Goal: Task Accomplishment & Management: Manage account settings

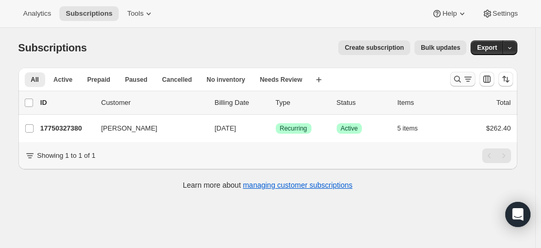
click at [463, 78] on icon "Search and filter results" at bounding box center [457, 79] width 11 height 11
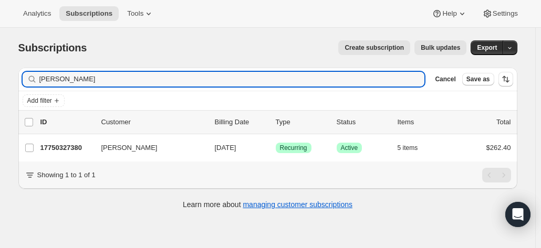
drag, startPoint x: 95, startPoint y: 77, endPoint x: 9, endPoint y: 77, distance: 85.6
click at [9, 77] on div "Subscriptions. This page is ready Subscriptions Create subscription Bulk update…" at bounding box center [268, 124] width 524 height 193
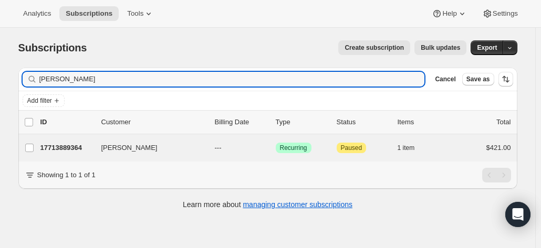
type input "jeremy taylor"
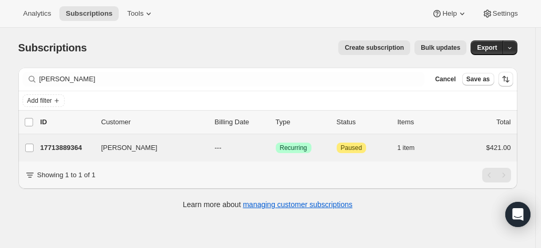
click at [59, 159] on div "Jeremy Taylor 17713889364 Jeremy Taylor --- Success Recurring Attention Paused …" at bounding box center [267, 147] width 499 height 27
click at [70, 144] on p "17713889364" at bounding box center [66, 148] width 53 height 11
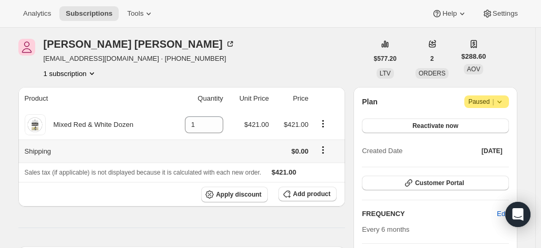
scroll to position [53, 0]
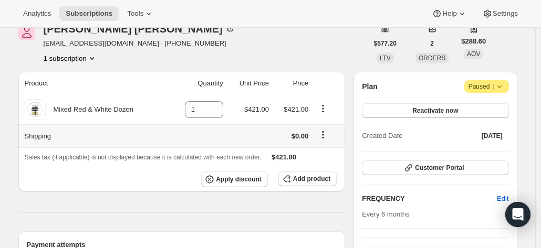
click at [326, 133] on icon "Shipping actions" at bounding box center [323, 135] width 11 height 11
click at [225, 139] on td at bounding box center [197, 135] width 57 height 23
click at [302, 176] on span "Add product" at bounding box center [311, 179] width 37 height 8
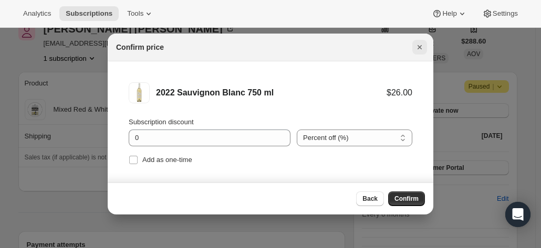
click at [420, 46] on icon "Close" at bounding box center [419, 47] width 4 height 4
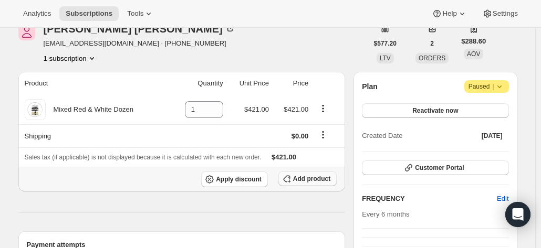
click at [298, 178] on span "Add product" at bounding box center [311, 179] width 37 height 8
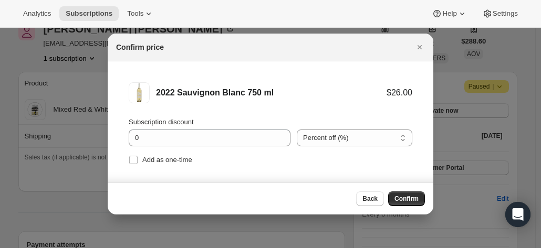
drag, startPoint x: 405, startPoint y: 199, endPoint x: 255, endPoint y: 161, distance: 155.0
click at [405, 198] on span "Confirm" at bounding box center [406, 199] width 24 height 8
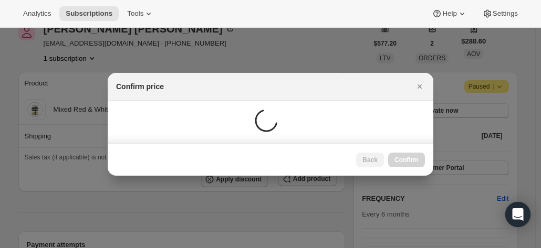
scroll to position [53, 0]
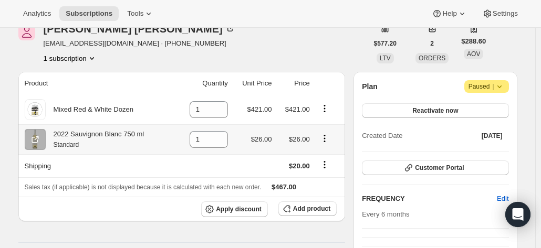
click at [325, 138] on icon "Product actions" at bounding box center [324, 139] width 2 height 2
drag, startPoint x: 327, startPoint y: 155, endPoint x: 318, endPoint y: 156, distance: 8.4
click at [326, 156] on span "Remove" at bounding box center [320, 158] width 25 height 8
type input "0"
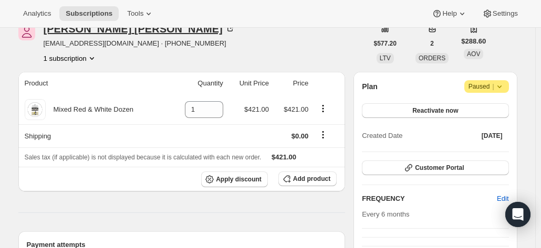
click at [227, 31] on icon at bounding box center [229, 28] width 5 height 5
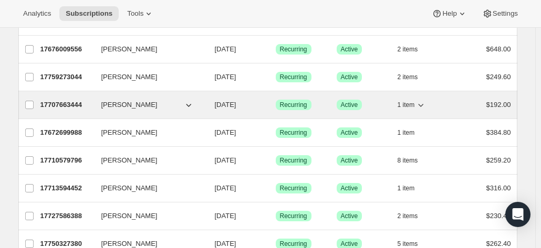
scroll to position [158, 0]
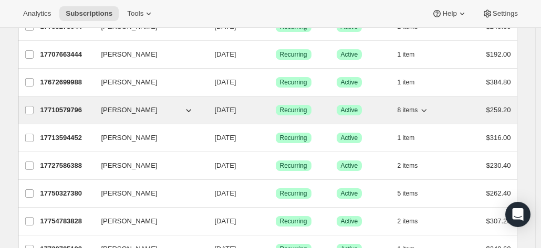
click at [66, 105] on p "17710579796" at bounding box center [66, 110] width 53 height 11
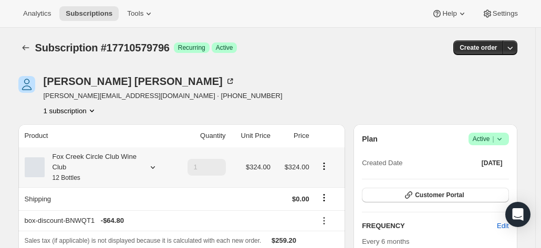
click at [129, 158] on div "Fox Creek Circle Club Wine Club 12 Bottles" at bounding box center [92, 168] width 95 height 32
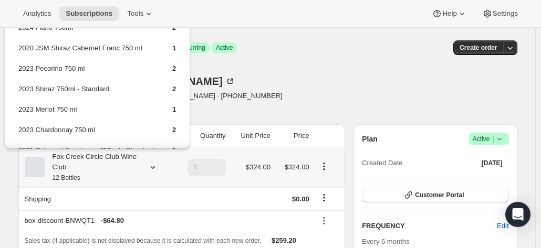
click at [129, 158] on div "Fox Creek Circle Club Wine Club 12 Bottles" at bounding box center [92, 168] width 95 height 32
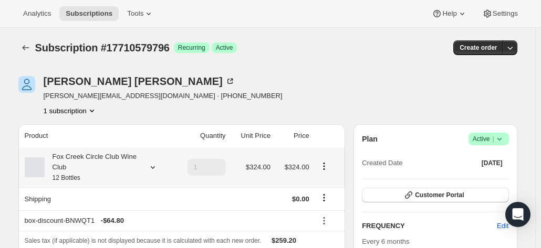
click at [129, 158] on div "Fox Creek Circle Club Wine Club 12 Bottles" at bounding box center [92, 168] width 95 height 32
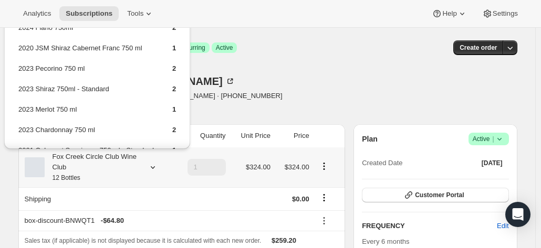
click at [129, 158] on div "Fox Creek Circle Club Wine Club 12 Bottles" at bounding box center [92, 168] width 95 height 32
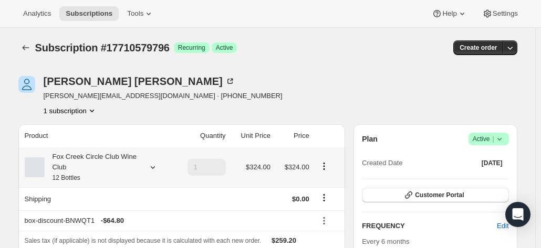
click at [84, 165] on div "Fox Creek Circle Club Wine Club 12 Bottles" at bounding box center [92, 168] width 95 height 32
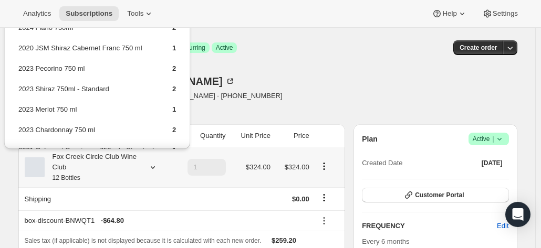
click at [84, 165] on div "Fox Creek Circle Club Wine Club 12 Bottles" at bounding box center [92, 168] width 95 height 32
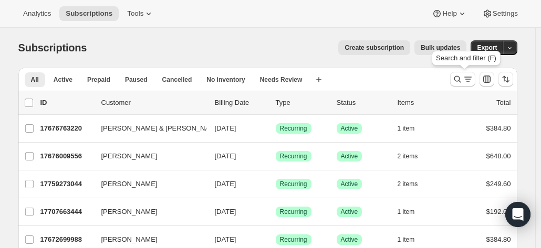
drag, startPoint x: 459, startPoint y: 81, endPoint x: 45, endPoint y: 103, distance: 415.4
click at [459, 81] on icon "Search and filter results" at bounding box center [457, 79] width 11 height 11
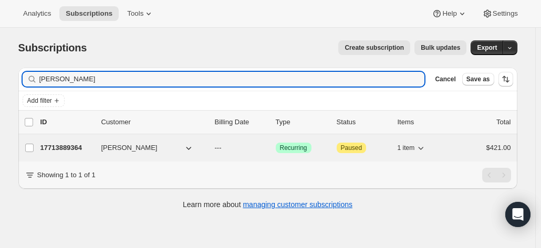
type input "jeremy taylor"
click at [68, 143] on p "17713889364" at bounding box center [66, 148] width 53 height 11
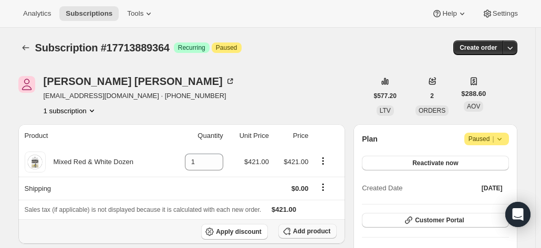
click at [322, 232] on span "Add product" at bounding box center [311, 231] width 37 height 8
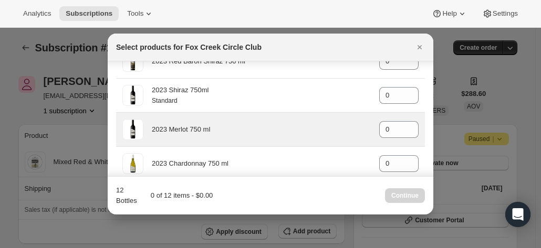
scroll to position [578, 0]
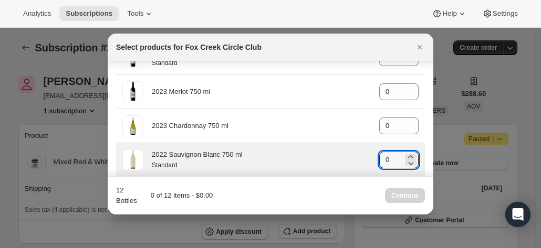
drag, startPoint x: 388, startPoint y: 154, endPoint x: 329, endPoint y: 154, distance: 58.3
click at [329, 154] on div "2022 Sauvignon Blanc 750 ml Standard gid://shopify/ProductVariant/4159251303637…" at bounding box center [270, 160] width 296 height 21
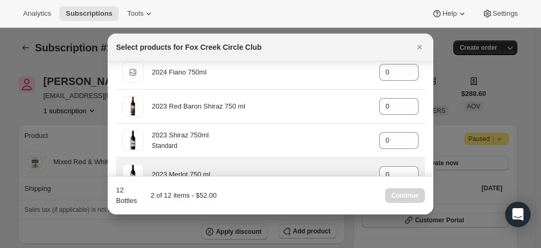
scroll to position [478, 0]
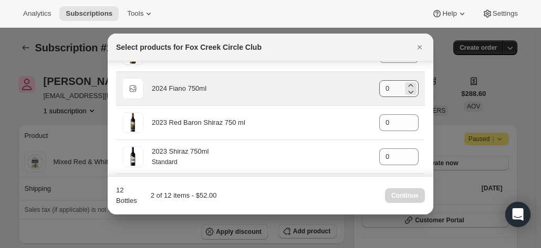
type input "2"
drag, startPoint x: 380, startPoint y: 90, endPoint x: 364, endPoint y: 88, distance: 16.4
click at [364, 88] on div "Default Title 2024 Fiano 750ml gid://shopify/ProductVariant/42034303664212 0" at bounding box center [270, 88] width 296 height 21
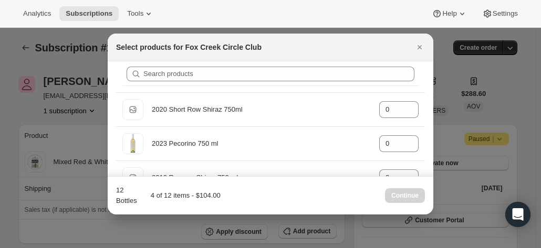
scroll to position [0, 0]
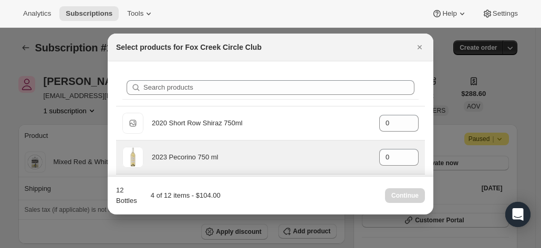
type input "2"
drag, startPoint x: 370, startPoint y: 152, endPoint x: 356, endPoint y: 151, distance: 13.7
click at [356, 151] on div "2023 Pecorino 750 ml gid://shopify/ProductVariant/41594933280852 0" at bounding box center [270, 157] width 296 height 21
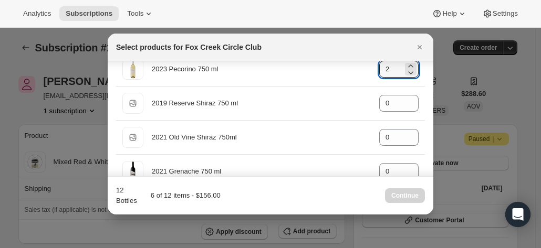
scroll to position [105, 0]
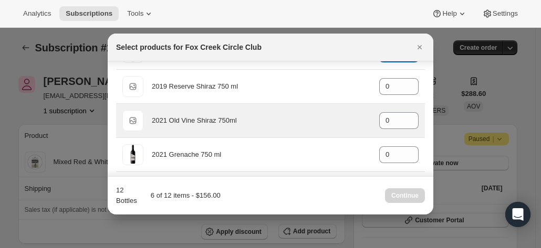
type input "2"
click at [361, 118] on div "Default Title 2021 Old Vine Shiraz 750ml gid://shopify/ProductVariant/415949253…" at bounding box center [270, 120] width 296 height 21
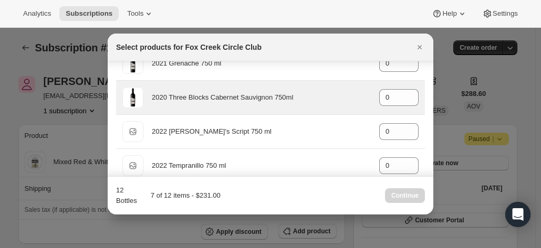
scroll to position [210, 0]
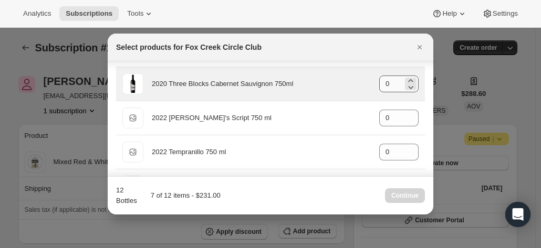
type input "1"
drag, startPoint x: 385, startPoint y: 86, endPoint x: 347, endPoint y: 83, distance: 38.4
click at [347, 83] on div "2020 Three Blocks Cabernet Sauvignon 750ml gid://shopify/ProductVariant/4159491…" at bounding box center [270, 84] width 296 height 21
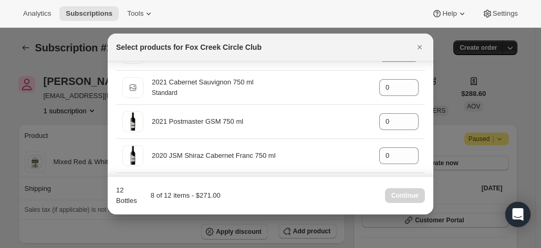
scroll to position [315, 0]
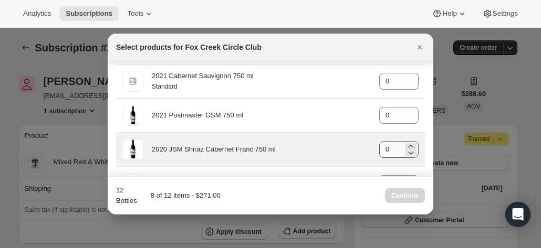
type input "1"
drag, startPoint x: 384, startPoint y: 148, endPoint x: 348, endPoint y: 146, distance: 35.7
click at [348, 146] on div "2020 JSM Shiraz Cabernet Franc 750 ml gid://shopify/ProductVariant/415949165364…" at bounding box center [270, 149] width 296 height 21
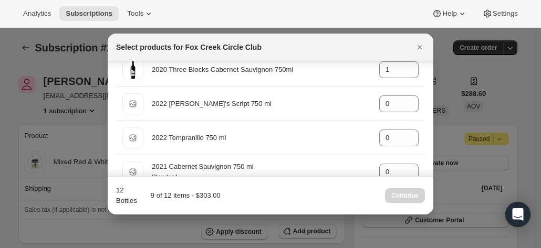
scroll to position [210, 0]
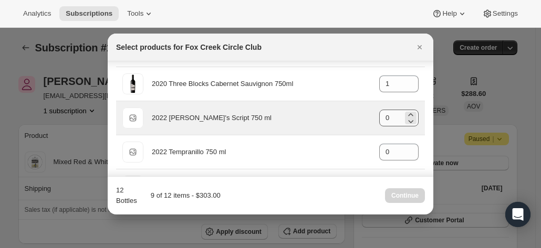
type input "1"
drag, startPoint x: 385, startPoint y: 118, endPoint x: 347, endPoint y: 114, distance: 39.0
click at [347, 114] on div "Default Title 2022 Jim's Script 750 ml gid://shopify/ProductVariant/42034301665…" at bounding box center [270, 118] width 296 height 21
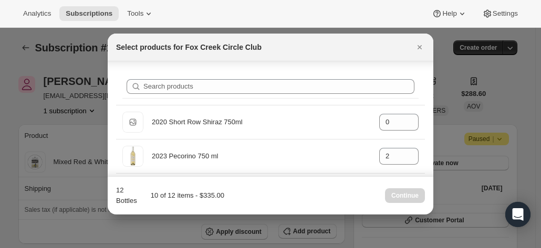
scroll to position [0, 0]
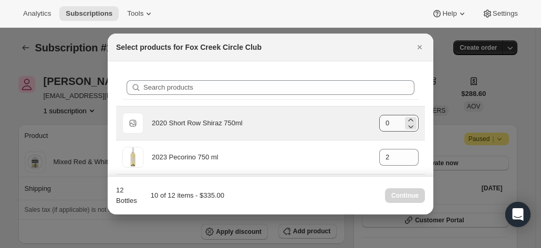
type input "1"
drag, startPoint x: 382, startPoint y: 126, endPoint x: 339, endPoint y: 125, distance: 43.1
click at [339, 125] on div "Default Title 2020 Short Row Shiraz 750ml gid://shopify/ProductVariant/42071335…" at bounding box center [270, 123] width 296 height 21
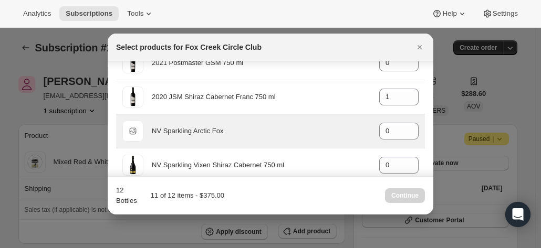
scroll to position [315, 0]
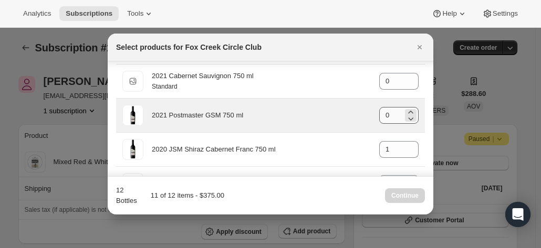
type input "1"
drag, startPoint x: 382, startPoint y: 112, endPoint x: 360, endPoint y: 112, distance: 22.1
click at [360, 112] on div "2021 Postmaster GSM 750 ml gid://shopify/ProductVariant/41582796800084 0" at bounding box center [270, 115] width 296 height 21
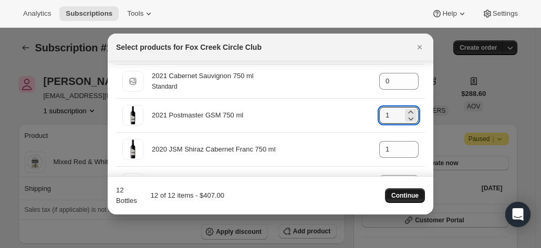
type input "1"
click at [397, 193] on span "Continue" at bounding box center [404, 196] width 27 height 8
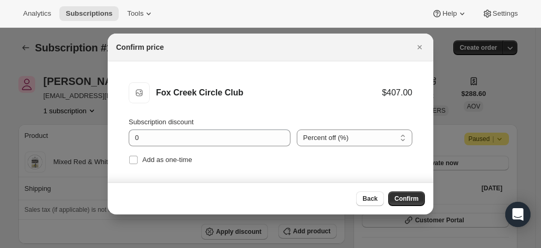
click at [399, 196] on span "Confirm" at bounding box center [406, 199] width 24 height 8
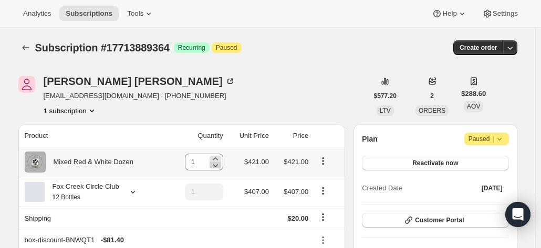
scroll to position [53, 0]
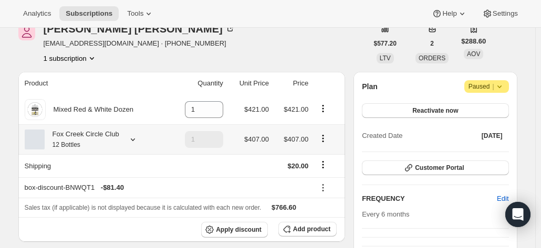
click at [324, 140] on icon "Product actions" at bounding box center [323, 138] width 11 height 11
drag, startPoint x: 321, startPoint y: 176, endPoint x: 167, endPoint y: 83, distance: 179.7
click at [161, 77] on th "Product" at bounding box center [93, 83] width 151 height 23
click at [319, 111] on button "Product actions" at bounding box center [323, 109] width 17 height 12
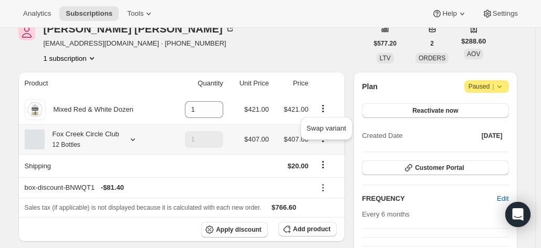
click at [131, 134] on icon at bounding box center [133, 139] width 11 height 11
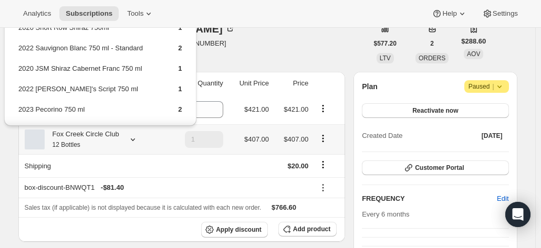
click at [131, 134] on icon at bounding box center [133, 139] width 11 height 11
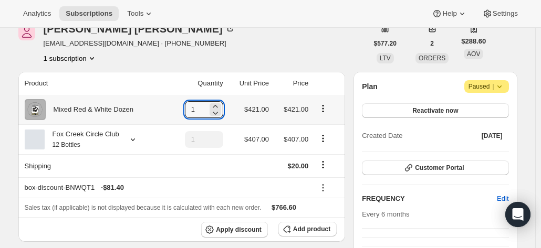
click at [173, 107] on td "1" at bounding box center [197, 109] width 57 height 29
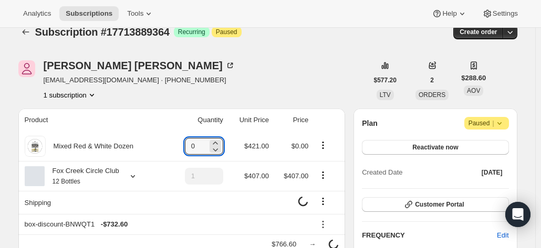
scroll to position [0, 0]
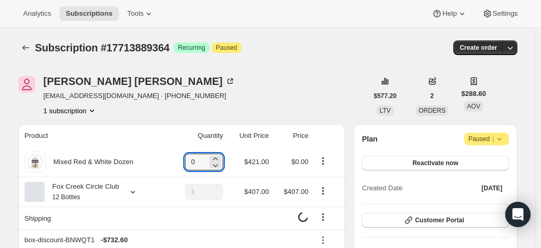
type input "0"
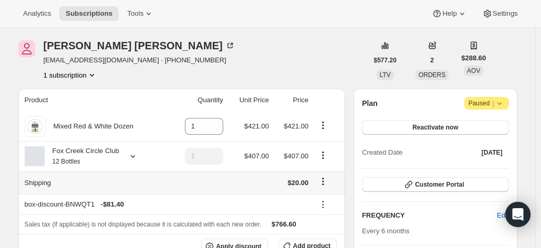
scroll to position [53, 0]
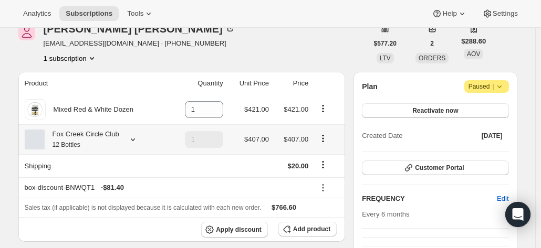
click at [327, 137] on icon "Product actions" at bounding box center [323, 138] width 11 height 11
click at [324, 179] on span "Remove" at bounding box center [325, 176] width 25 height 8
type input "0"
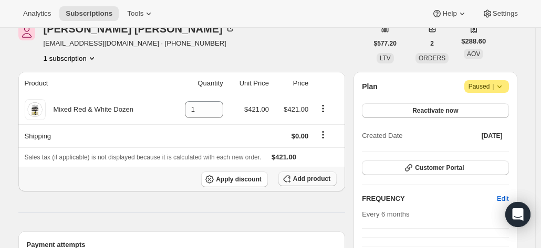
click at [309, 174] on button "Add product" at bounding box center [307, 179] width 58 height 15
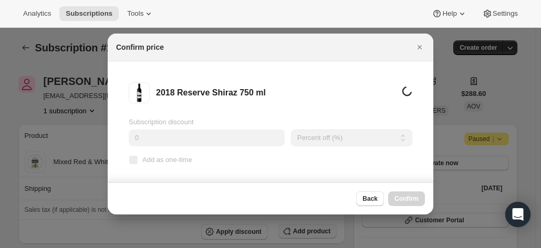
scroll to position [0, 0]
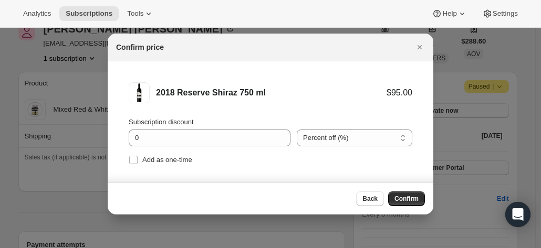
click at [399, 198] on span "Confirm" at bounding box center [406, 199] width 24 height 8
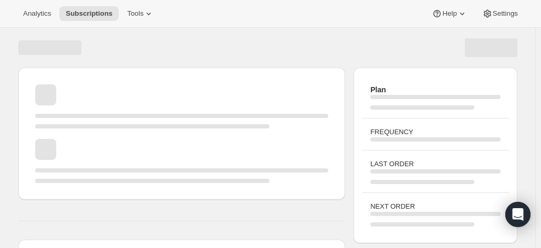
scroll to position [53, 0]
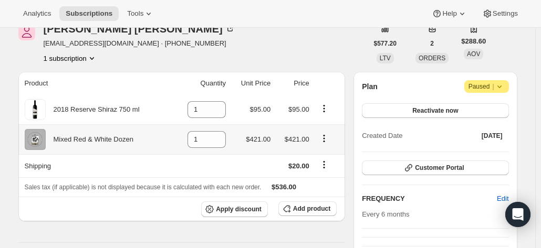
click at [326, 137] on icon "Product actions" at bounding box center [324, 138] width 11 height 11
click at [232, 160] on td at bounding box center [251, 165] width 45 height 23
click at [328, 140] on icon "Product actions" at bounding box center [324, 138] width 11 height 11
click at [232, 162] on td at bounding box center [251, 165] width 45 height 23
click at [216, 140] on icon at bounding box center [218, 143] width 11 height 11
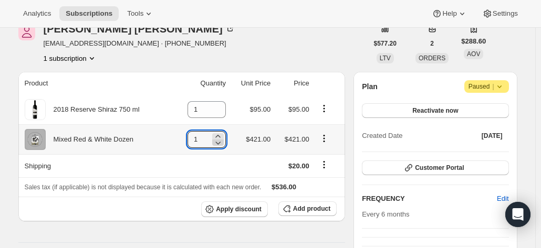
type input "0"
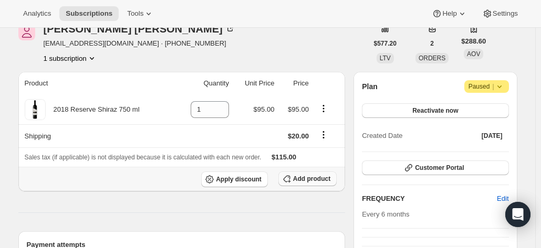
click at [316, 186] on th "Apply discount Add product" at bounding box center [181, 179] width 327 height 25
click at [309, 178] on span "Add product" at bounding box center [311, 179] width 37 height 8
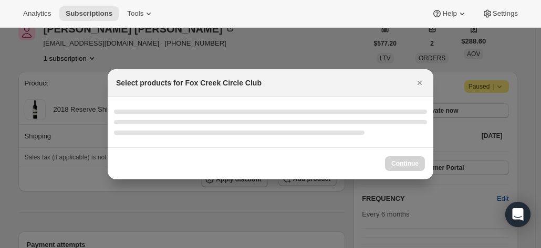
scroll to position [0, 0]
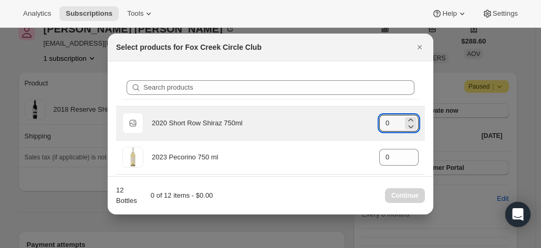
drag, startPoint x: 388, startPoint y: 123, endPoint x: 369, endPoint y: 121, distance: 19.0
click at [369, 121] on div "Default Title 2020 Short Row Shiraz 750ml gid://shopify/ProductVariant/42071335…" at bounding box center [270, 123] width 296 height 21
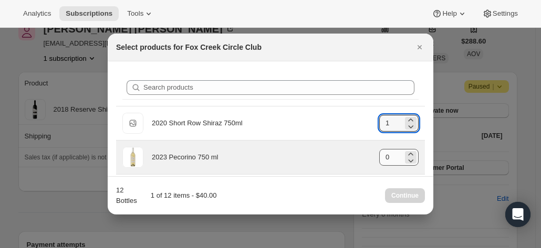
type input "1"
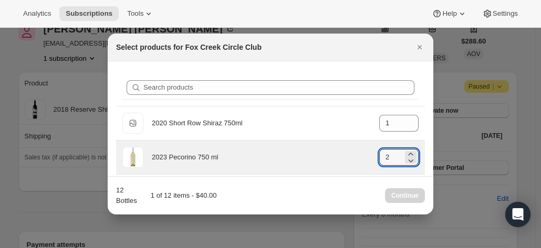
drag, startPoint x: 386, startPoint y: 156, endPoint x: 364, endPoint y: 157, distance: 21.5
click at [364, 157] on div "2023 Pecorino 750 ml gid://shopify/ProductVariant/41594933280852 2" at bounding box center [270, 157] width 296 height 21
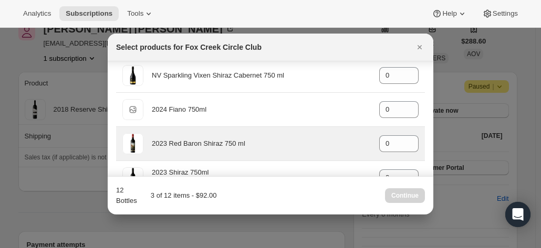
scroll to position [473, 0]
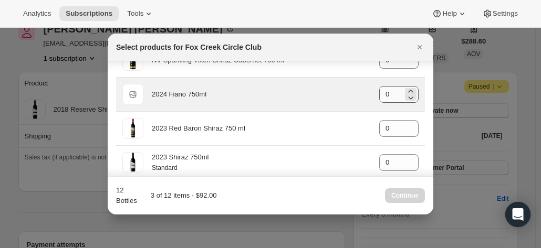
type input "2"
drag, startPoint x: 388, startPoint y: 92, endPoint x: 359, endPoint y: 97, distance: 28.8
click at [363, 92] on div "Default Title 2024 Fiano 750ml gid://shopify/ProductVariant/42034303664212 2" at bounding box center [270, 94] width 296 height 21
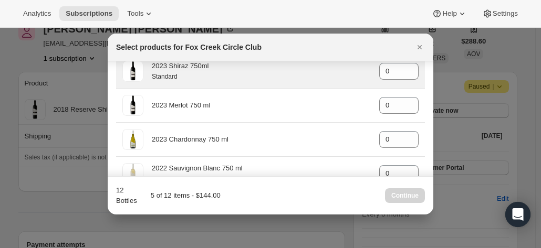
scroll to position [578, 0]
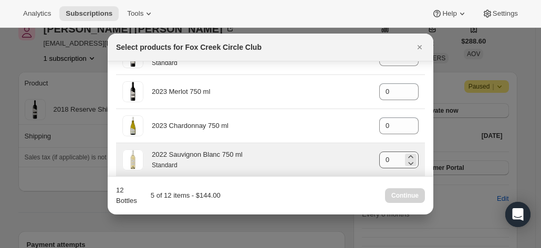
type input "2"
drag, startPoint x: 386, startPoint y: 157, endPoint x: 336, endPoint y: 158, distance: 50.4
click at [336, 158] on div "2022 Sauvignon Blanc 750 ml Standard gid://shopify/ProductVariant/4159251303637…" at bounding box center [270, 160] width 296 height 21
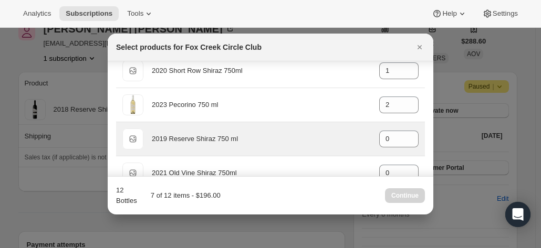
scroll to position [105, 0]
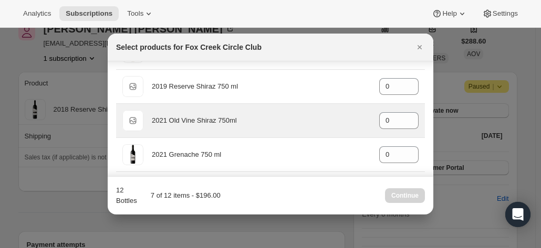
type input "2"
click at [350, 113] on div "Default Title 2021 Old Vine Shiraz 750ml gid://shopify/ProductVariant/415949253…" at bounding box center [270, 120] width 296 height 21
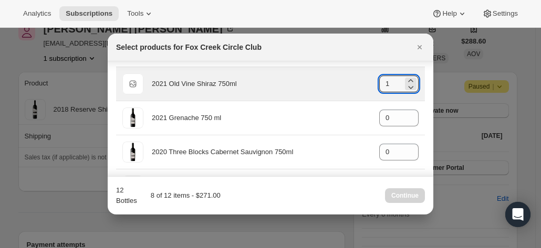
scroll to position [158, 0]
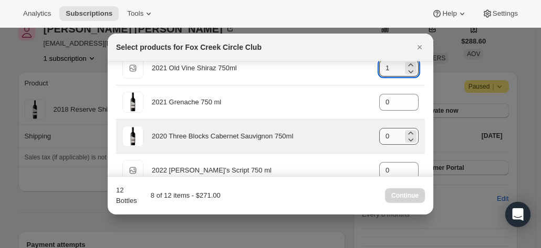
type input "1"
drag, startPoint x: 383, startPoint y: 136, endPoint x: 359, endPoint y: 135, distance: 24.2
click at [359, 135] on div "2020 Three Blocks Cabernet Sauvignon 750ml gid://shopify/ProductVariant/4159491…" at bounding box center [270, 136] width 296 height 21
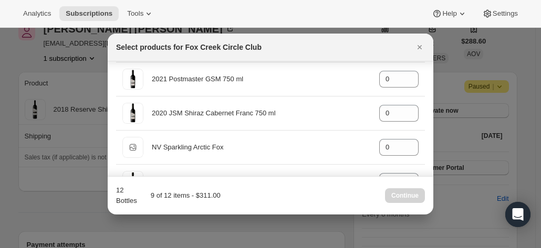
scroll to position [368, 0]
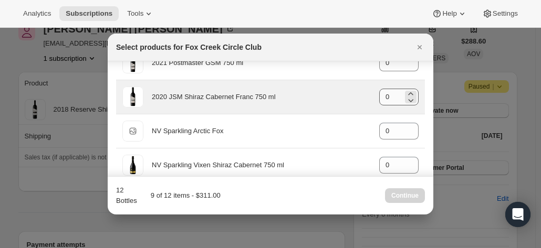
type input "1"
drag, startPoint x: 386, startPoint y: 99, endPoint x: 363, endPoint y: 94, distance: 23.7
click at [364, 94] on div "2020 JSM Shiraz Cabernet Franc 750 ml gid://shopify/ProductVariant/415949165364…" at bounding box center [270, 97] width 296 height 21
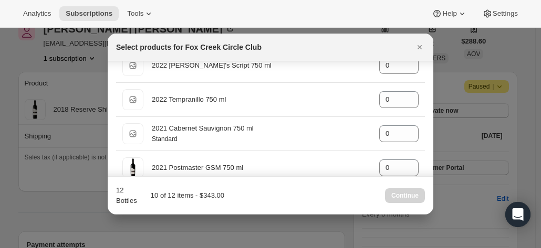
scroll to position [210, 0]
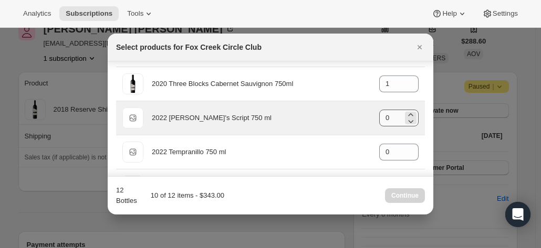
type input "1"
drag, startPoint x: 391, startPoint y: 114, endPoint x: 369, endPoint y: 114, distance: 22.1
click at [369, 114] on div "Default Title 2022 Jim's Script 750 ml gid://shopify/ProductVariant/42034301665…" at bounding box center [270, 118] width 296 height 21
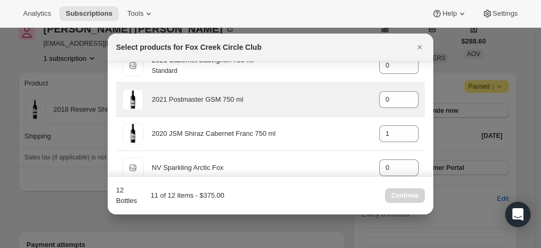
scroll to position [315, 0]
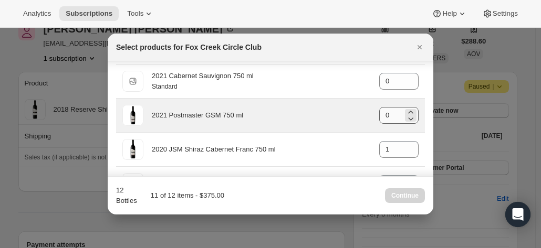
type input "1"
drag, startPoint x: 388, startPoint y: 116, endPoint x: 364, endPoint y: 117, distance: 23.2
click at [364, 117] on div "2021 Postmaster GSM 750 ml gid://shopify/ProductVariant/41582796800084 0" at bounding box center [270, 115] width 296 height 21
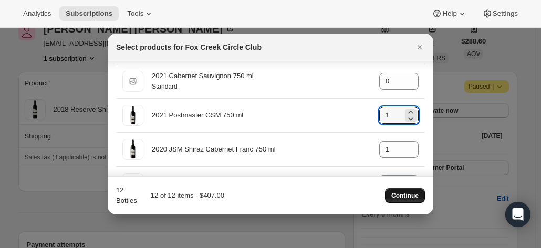
type input "1"
click at [401, 196] on span "Continue" at bounding box center [404, 196] width 27 height 8
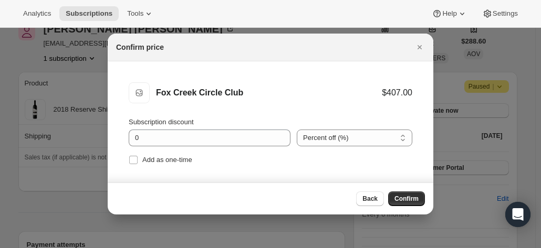
click at [414, 198] on span "Confirm" at bounding box center [406, 199] width 24 height 8
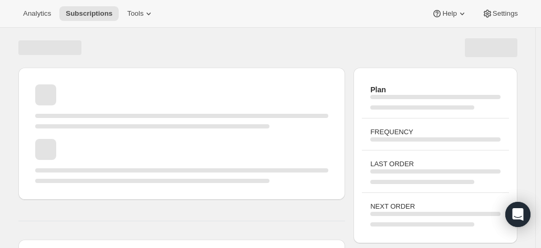
scroll to position [53, 0]
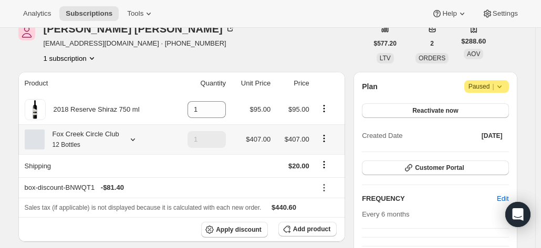
click at [323, 139] on icon "Product actions" at bounding box center [324, 138] width 11 height 11
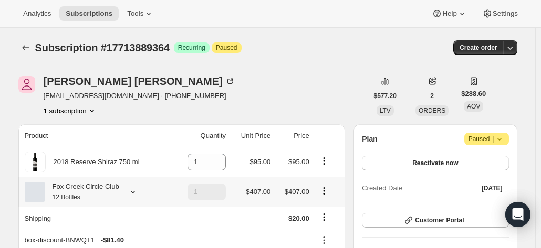
scroll to position [53, 0]
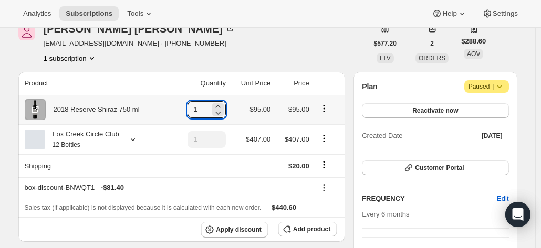
drag, startPoint x: 201, startPoint y: 108, endPoint x: 187, endPoint y: 108, distance: 13.1
click at [187, 108] on td "1" at bounding box center [201, 109] width 56 height 29
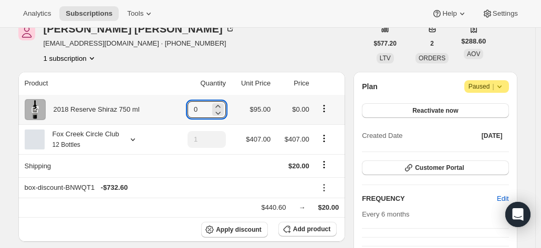
type input "0"
click at [326, 107] on icon "Product actions" at bounding box center [324, 108] width 11 height 11
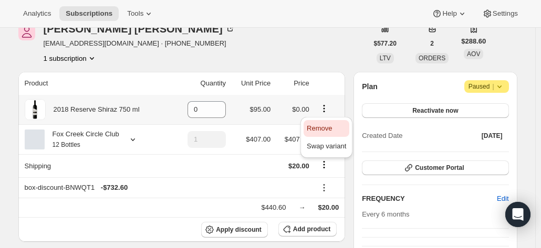
click at [323, 128] on span "Remove" at bounding box center [319, 128] width 25 height 8
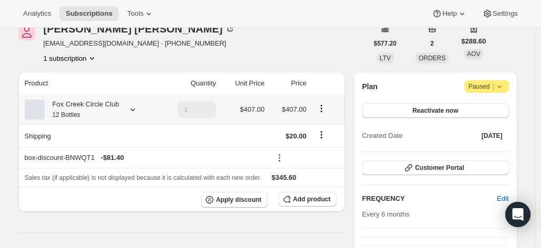
click at [192, 100] on td "1" at bounding box center [189, 109] width 60 height 29
click at [176, 111] on td "1" at bounding box center [189, 109] width 60 height 29
click at [130, 109] on icon at bounding box center [133, 109] width 11 height 11
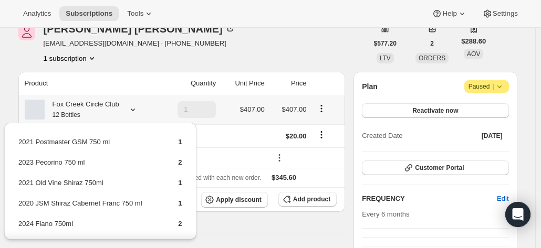
click at [130, 109] on icon at bounding box center [133, 109] width 11 height 11
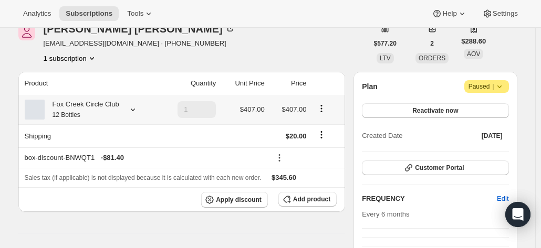
click at [130, 109] on icon at bounding box center [133, 109] width 11 height 11
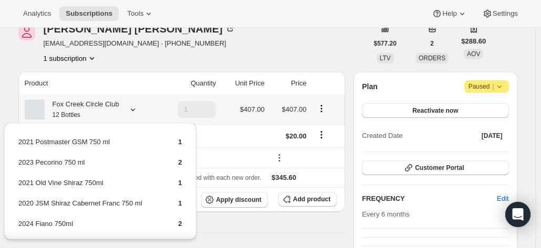
click at [130, 109] on icon at bounding box center [133, 109] width 11 height 11
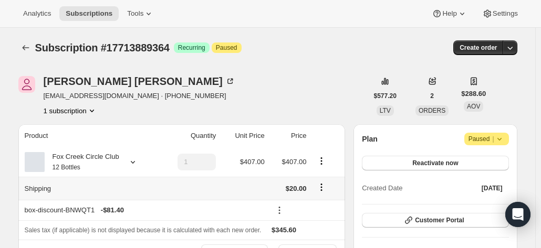
scroll to position [158, 0]
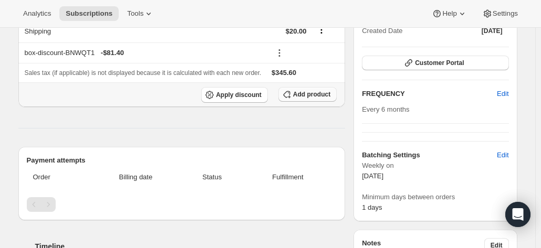
click at [318, 93] on span "Add product" at bounding box center [311, 94] width 37 height 8
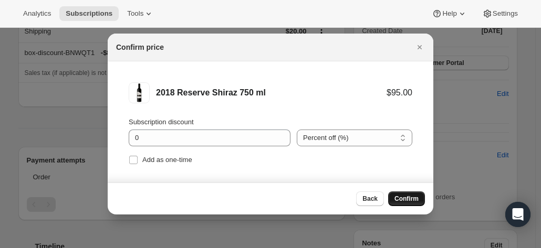
click at [403, 201] on span "Confirm" at bounding box center [406, 199] width 24 height 8
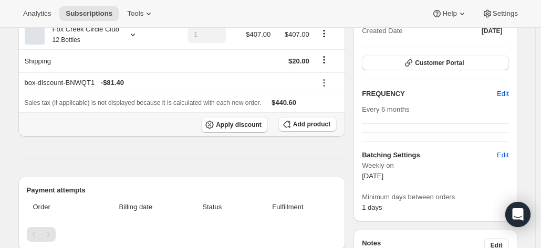
scroll to position [53, 0]
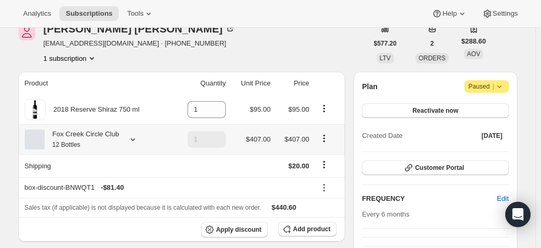
click at [327, 137] on icon "Product actions" at bounding box center [324, 138] width 11 height 11
click at [322, 173] on span "Remove" at bounding box center [325, 176] width 25 height 8
type input "0"
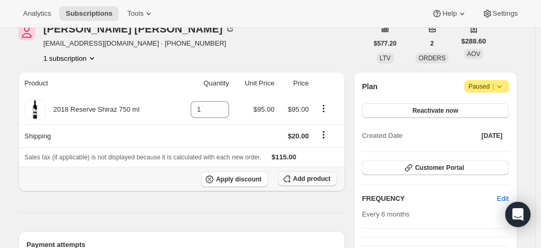
click at [322, 177] on span "Add product" at bounding box center [311, 179] width 37 height 8
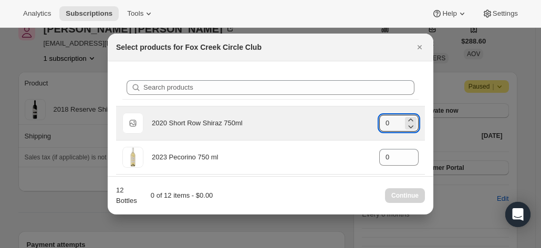
drag, startPoint x: 375, startPoint y: 122, endPoint x: 362, endPoint y: 120, distance: 13.3
click at [362, 120] on div "Default Title 2020 Short Row Shiraz 750ml gid://shopify/ProductVariant/42071335…" at bounding box center [270, 123] width 296 height 21
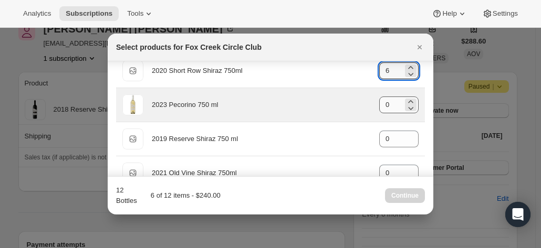
type input "6"
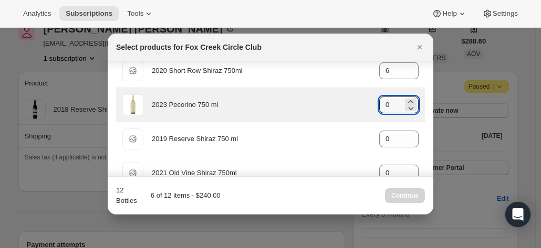
drag, startPoint x: 388, startPoint y: 108, endPoint x: 356, endPoint y: 102, distance: 31.9
click at [356, 102] on div "2023 Pecorino 750 ml gid://shopify/ProductVariant/41594933280852 0" at bounding box center [270, 105] width 296 height 21
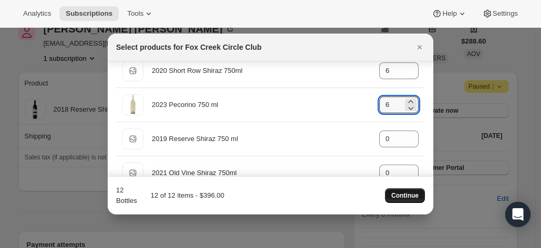
type input "6"
click at [399, 192] on button "Continue" at bounding box center [405, 196] width 40 height 15
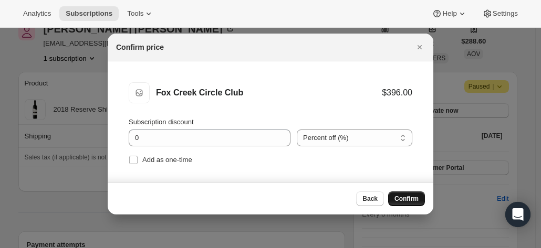
click at [396, 202] on span "Confirm" at bounding box center [406, 199] width 24 height 8
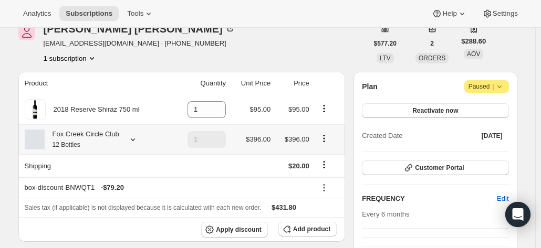
click at [325, 140] on icon "Product actions" at bounding box center [324, 138] width 11 height 11
drag, startPoint x: 315, startPoint y: 170, endPoint x: 191, endPoint y: 162, distance: 124.2
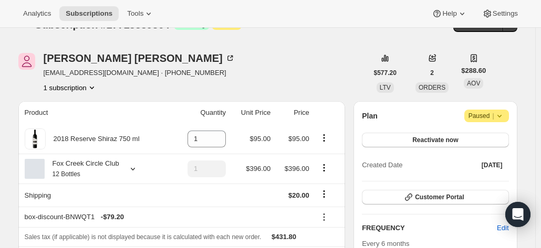
scroll to position [0, 0]
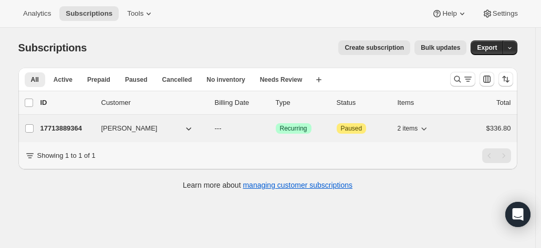
click at [72, 128] on p "17713889364" at bounding box center [66, 128] width 53 height 11
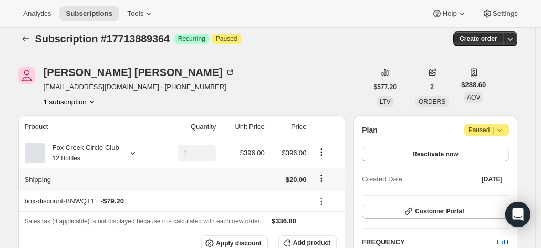
scroll to position [105, 0]
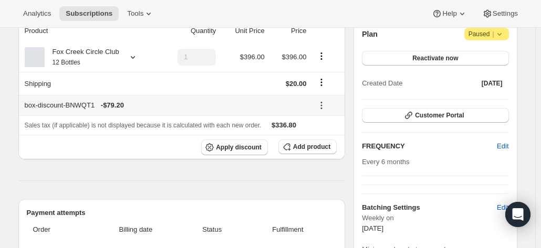
click at [325, 106] on icon at bounding box center [321, 105] width 11 height 11
click at [205, 103] on div "box-discount-BNWQT1 - $79.20" at bounding box center [166, 105] width 282 height 11
click at [303, 150] on span "Add product" at bounding box center [311, 147] width 37 height 8
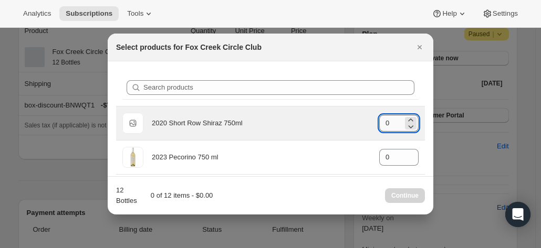
drag, startPoint x: 383, startPoint y: 124, endPoint x: 374, endPoint y: 122, distance: 9.3
click at [379, 123] on input "0" at bounding box center [391, 123] width 24 height 17
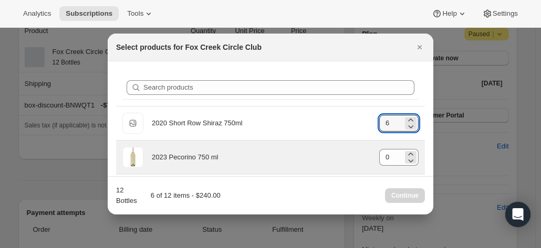
type input "6"
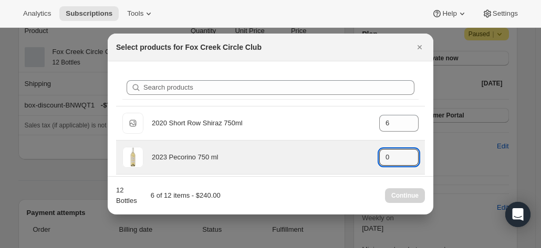
drag, startPoint x: 397, startPoint y: 161, endPoint x: 334, endPoint y: 152, distance: 64.2
click at [334, 152] on div "2023 Pecorino 750 ml gid://shopify/ProductVariant/41594933280852 0" at bounding box center [270, 157] width 296 height 21
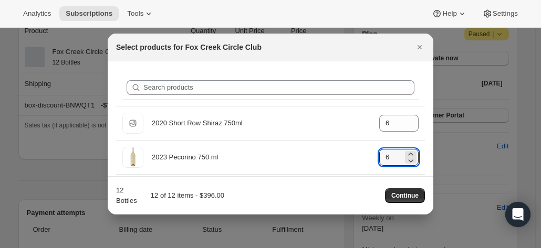
type input "6"
drag, startPoint x: 391, startPoint y: 206, endPoint x: 392, endPoint y: 195, distance: 11.7
click at [392, 204] on div "12 Bottles 12 of 12 items - $396.00 Continue" at bounding box center [270, 195] width 309 height 21
click at [393, 194] on span "Continue" at bounding box center [404, 196] width 27 height 8
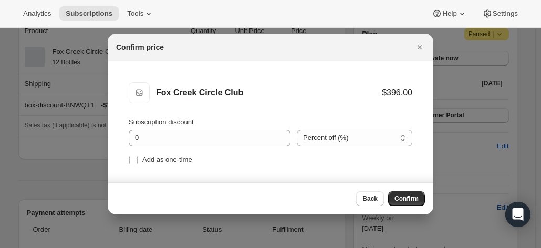
click at [412, 195] on button "Confirm" at bounding box center [406, 199] width 37 height 15
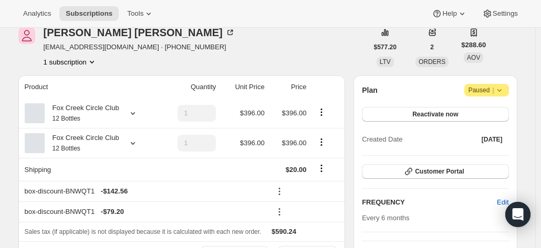
scroll to position [105, 0]
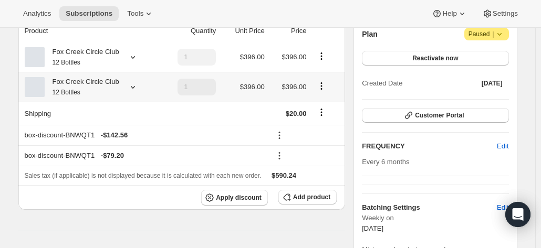
click at [321, 83] on icon "Product actions" at bounding box center [321, 86] width 11 height 11
click at [321, 123] on span "Remove" at bounding box center [323, 124] width 25 height 8
type input "0"
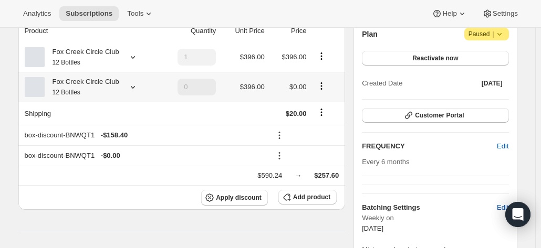
click at [322, 86] on icon "Product actions" at bounding box center [321, 86] width 2 height 2
click at [323, 119] on span "Remove" at bounding box center [323, 124] width 25 height 11
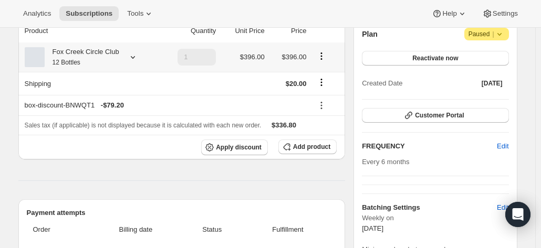
click at [64, 61] on small "12 Bottles" at bounding box center [67, 62] width 28 height 7
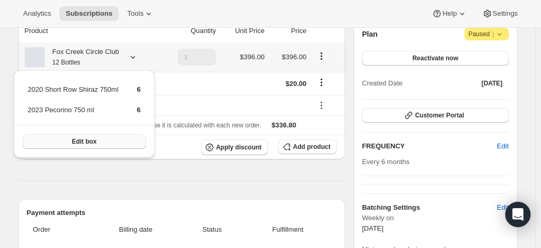
click at [99, 142] on button "Edit box" at bounding box center [84, 141] width 123 height 15
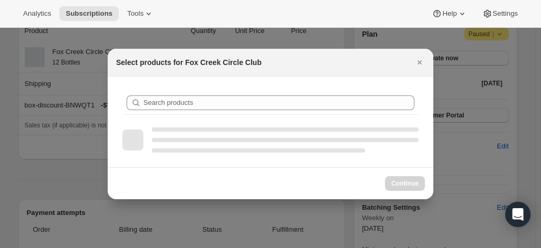
scroll to position [0, 0]
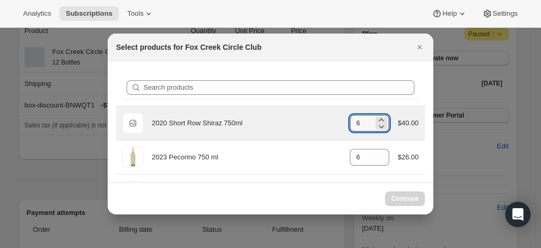
drag, startPoint x: 360, startPoint y: 129, endPoint x: 336, endPoint y: 119, distance: 25.9
click at [336, 119] on div "Default Title 2020 Short Row Shiraz 750ml gid://shopify/ProductVariant/42071335…" at bounding box center [270, 123] width 296 height 21
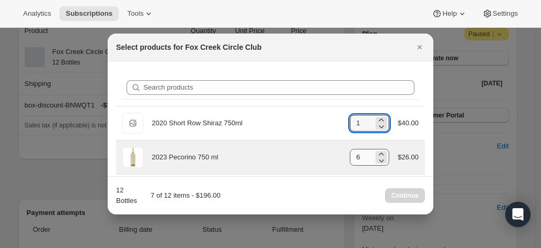
type input "1"
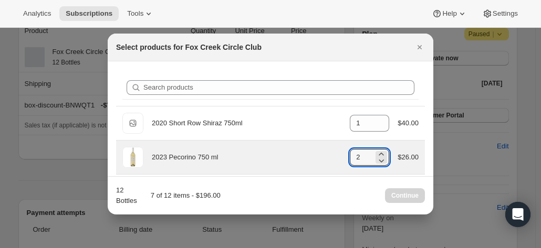
drag, startPoint x: 367, startPoint y: 158, endPoint x: 322, endPoint y: 149, distance: 44.9
click at [334, 151] on div "2023 Pecorino 750 ml gid://shopify/ProductVariant/41594933280852 2 $26.00" at bounding box center [270, 157] width 296 height 21
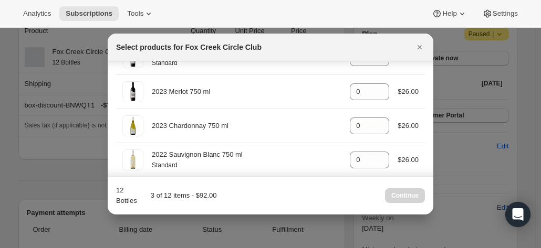
scroll to position [583, 0]
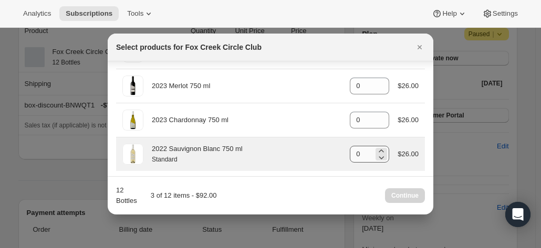
type input "2"
drag, startPoint x: 349, startPoint y: 154, endPoint x: 342, endPoint y: 154, distance: 6.8
click at [342, 154] on div "2022 Sauvignon Blanc 750 ml Standard gid://shopify/ProductVariant/4159251303637…" at bounding box center [270, 154] width 296 height 21
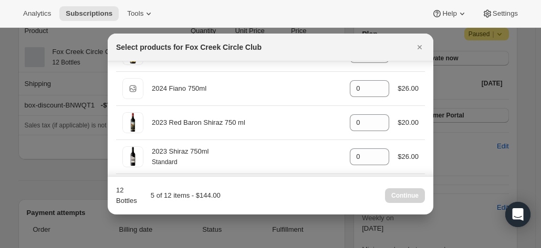
scroll to position [426, 0]
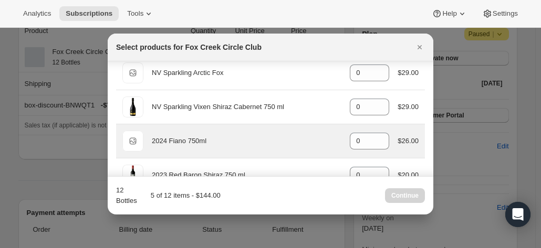
type input "2"
click at [321, 138] on div "Default Title 2024 Fiano 750ml gid://shopify/ProductVariant/42034303664212 0 $2…" at bounding box center [270, 141] width 296 height 21
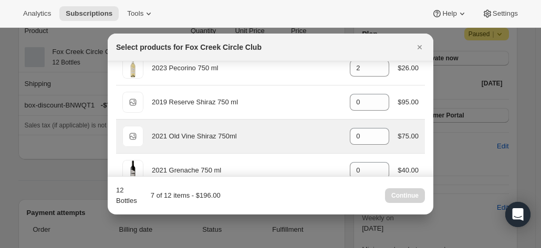
scroll to position [105, 0]
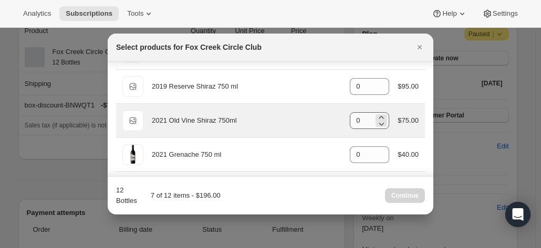
type input "2"
drag, startPoint x: 361, startPoint y: 122, endPoint x: 336, endPoint y: 122, distance: 25.7
click at [336, 122] on div "Default Title 2021 Old Vine Shiraz 750ml gid://shopify/ProductVariant/415949253…" at bounding box center [270, 120] width 296 height 21
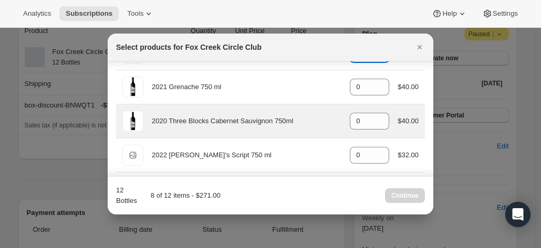
scroll to position [158, 0]
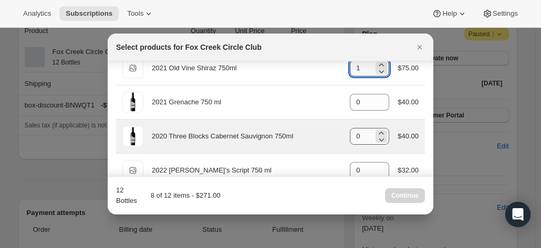
type input "1"
drag, startPoint x: 362, startPoint y: 135, endPoint x: 340, endPoint y: 137, distance: 22.2
click at [340, 137] on div "2020 Three Blocks Cabernet Sauvignon 750ml gid://shopify/ProductVariant/4159491…" at bounding box center [270, 136] width 296 height 21
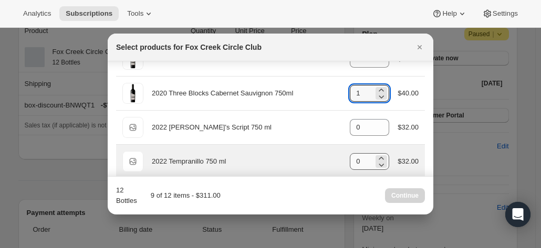
scroll to position [210, 0]
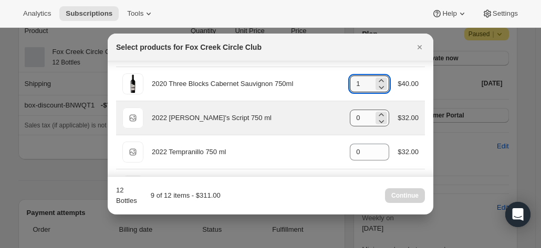
type input "1"
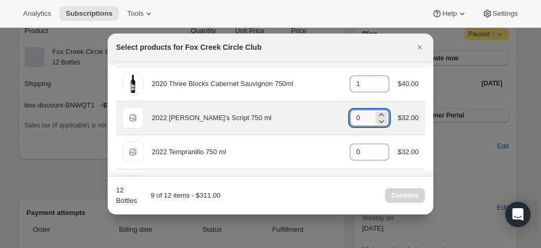
drag, startPoint x: 355, startPoint y: 117, endPoint x: 332, endPoint y: 113, distance: 23.4
click at [332, 113] on div "Default Title 2022 [PERSON_NAME]'s Script 750 ml gid://shopify/ProductVariant/4…" at bounding box center [270, 118] width 296 height 21
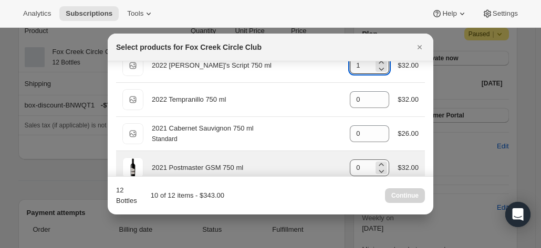
scroll to position [315, 0]
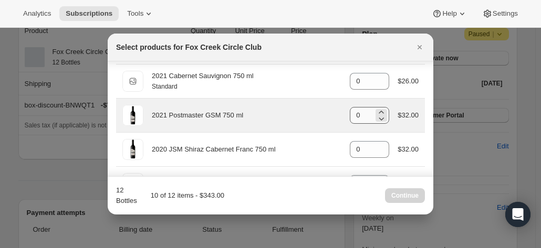
type input "1"
drag, startPoint x: 355, startPoint y: 112, endPoint x: 348, endPoint y: 112, distance: 6.8
click at [350, 112] on input "0" at bounding box center [362, 115] width 24 height 17
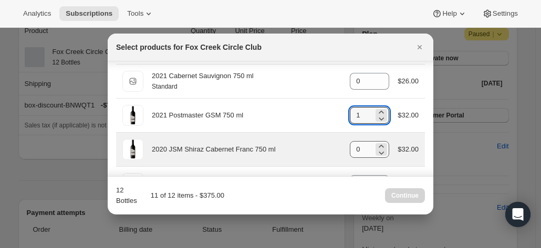
type input "1"
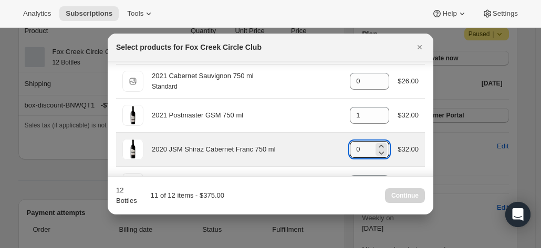
drag, startPoint x: 362, startPoint y: 146, endPoint x: 340, endPoint y: 146, distance: 22.1
click at [341, 146] on div "2020 JSM Shiraz Cabernet Franc 750 ml gid://shopify/ProductVariant/415949165364…" at bounding box center [270, 149] width 296 height 21
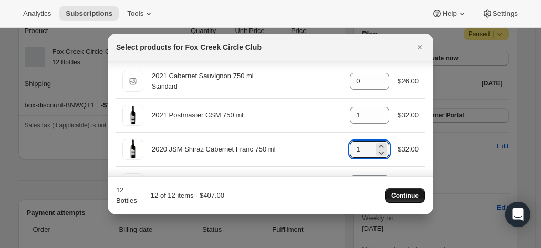
type input "1"
click at [404, 201] on button "Continue" at bounding box center [405, 196] width 40 height 15
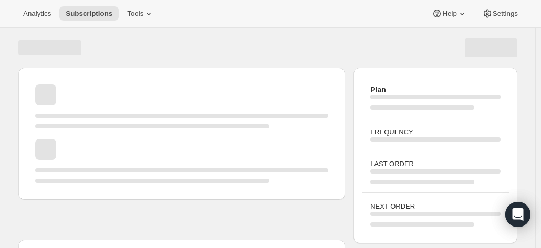
scroll to position [105, 0]
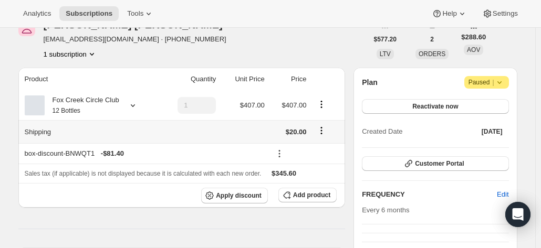
click at [323, 130] on icon "Shipping actions" at bounding box center [321, 130] width 11 height 11
click at [317, 148] on span "Edit shipping rate" at bounding box center [323, 151] width 53 height 8
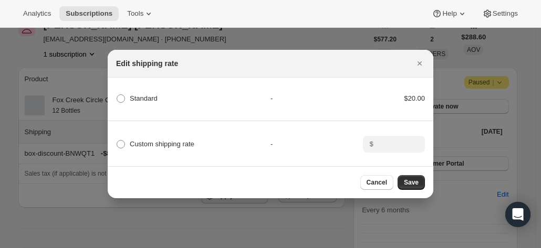
click at [154, 134] on div "Custom shipping rate - $" at bounding box center [270, 139] width 329 height 37
click at [170, 140] on span "Custom shipping rate" at bounding box center [162, 144] width 65 height 8
click at [117, 140] on input "Custom shipping rate" at bounding box center [117, 140] width 1 height 1
radio input "true"
click at [373, 145] on div "$" at bounding box center [394, 144] width 62 height 17
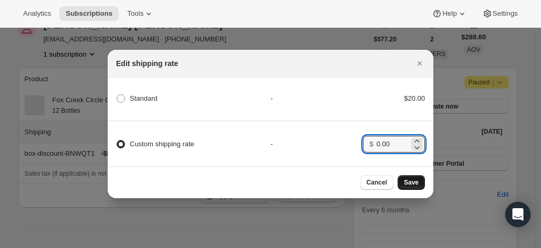
type input "0.00"
click at [407, 183] on span "Save" at bounding box center [411, 183] width 15 height 8
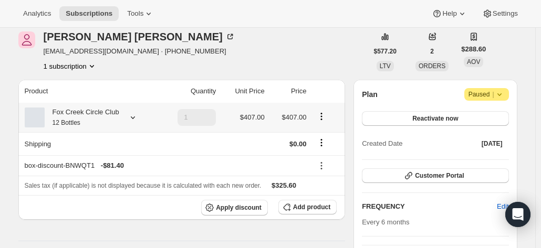
scroll to position [158, 0]
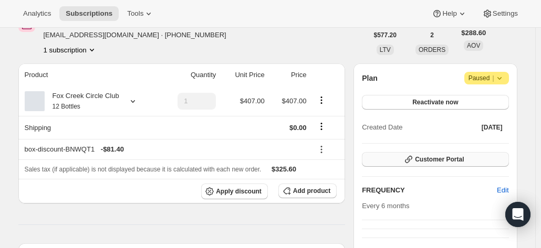
click at [444, 162] on span "Customer Portal" at bounding box center [439, 159] width 49 height 8
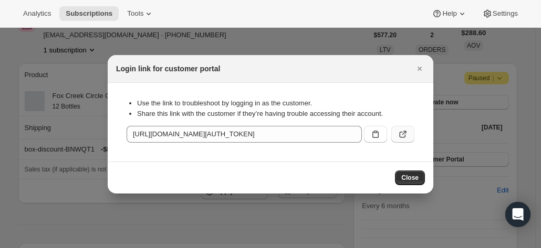
click at [404, 136] on icon ":roq:" at bounding box center [402, 134] width 11 height 11
click at [422, 69] on icon "Close" at bounding box center [419, 69] width 11 height 11
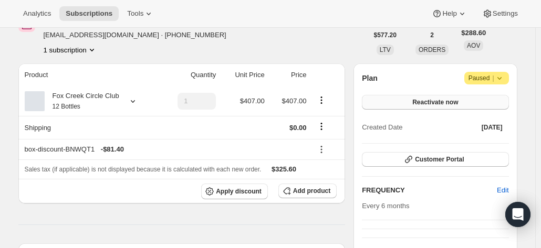
click at [420, 100] on span "Reactivate now" at bounding box center [435, 102] width 46 height 8
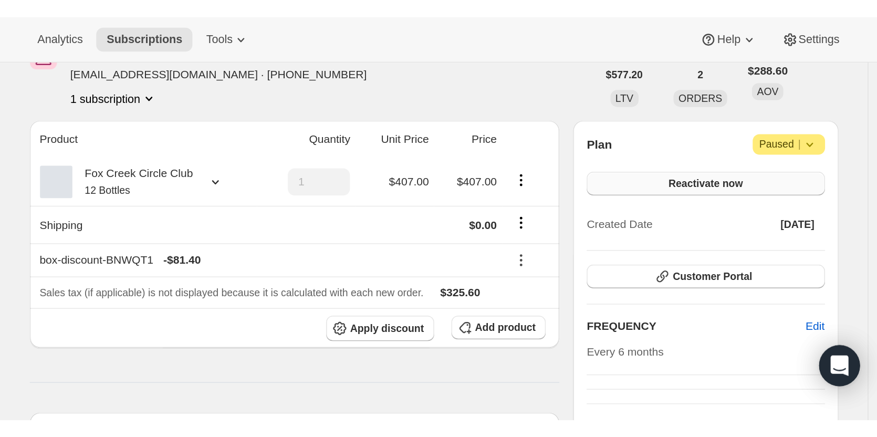
scroll to position [0, 0]
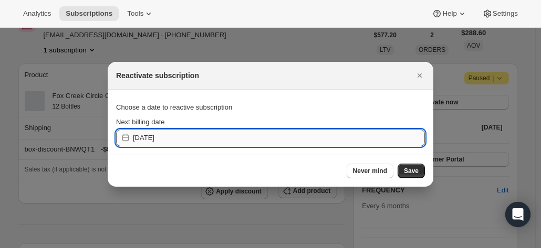
click at [202, 138] on input "[DATE]" at bounding box center [279, 138] width 292 height 17
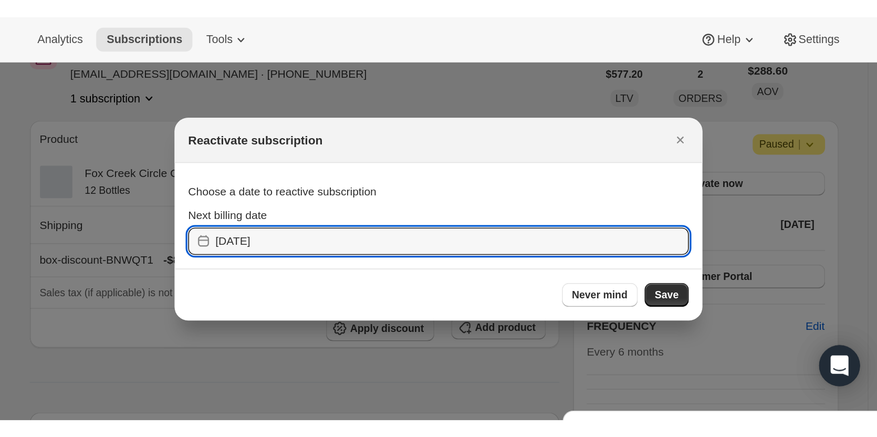
scroll to position [158, 0]
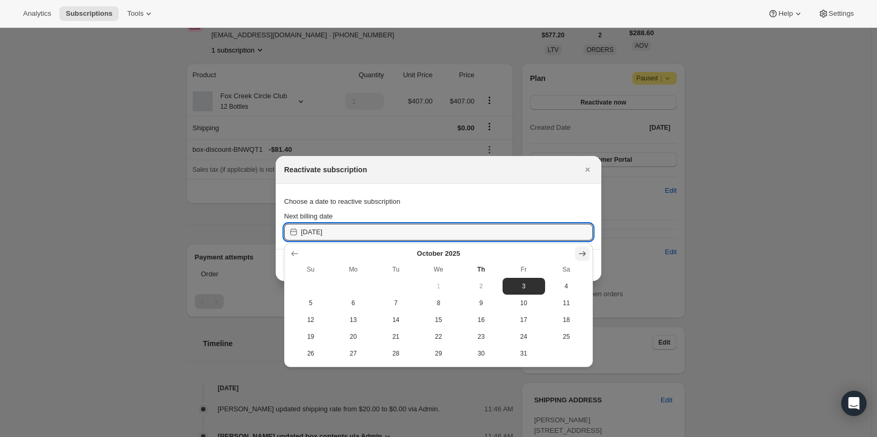
click at [540, 248] on icon "Show next month, November 2025" at bounding box center [582, 253] width 11 height 11
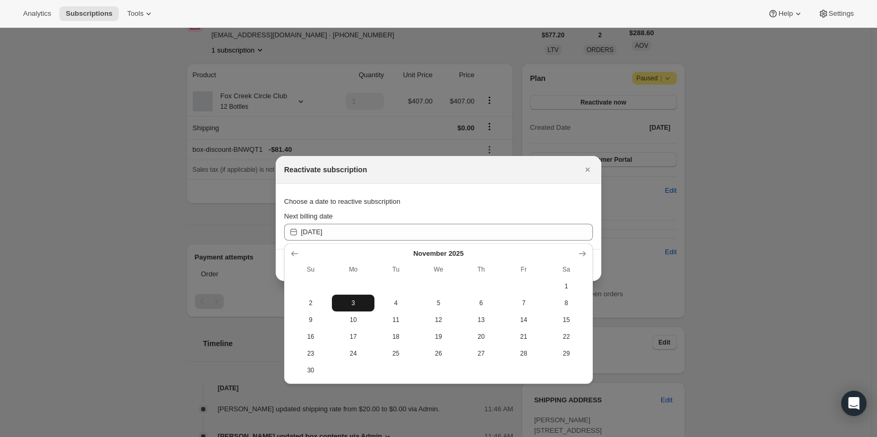
click at [348, 248] on span "3" at bounding box center [353, 303] width 34 height 8
type input "[DATE]"
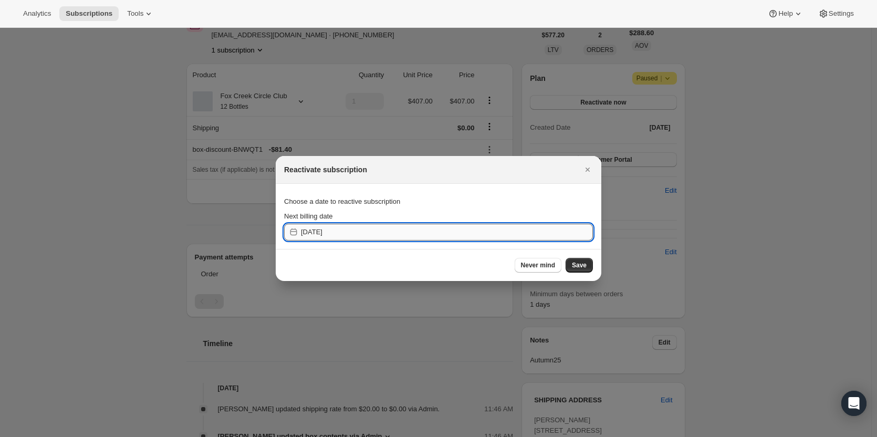
click at [474, 236] on input "[DATE]" at bounding box center [447, 232] width 292 height 17
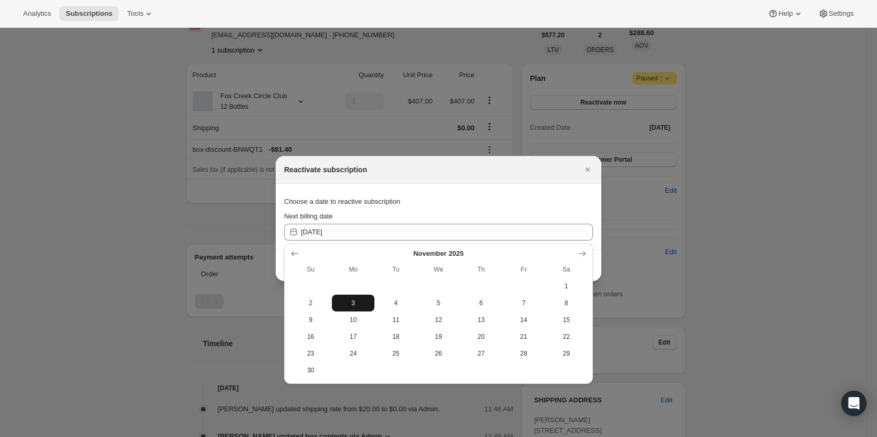
click at [361, 248] on span "3" at bounding box center [353, 303] width 34 height 8
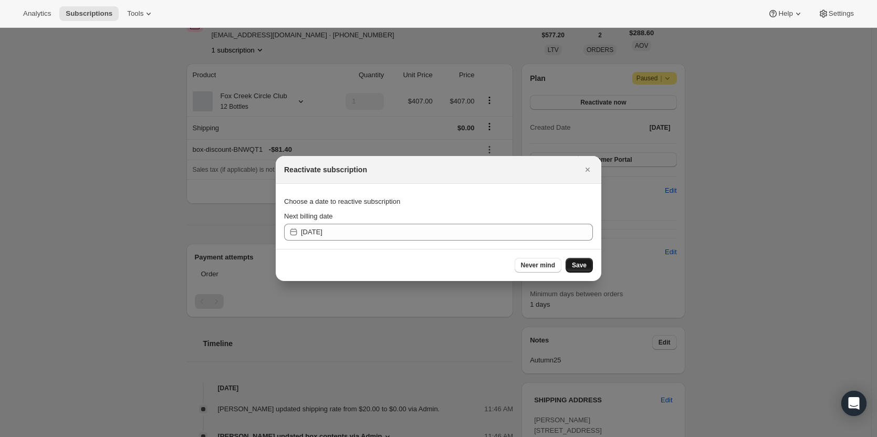
click at [540, 248] on span "Save" at bounding box center [579, 265] width 15 height 8
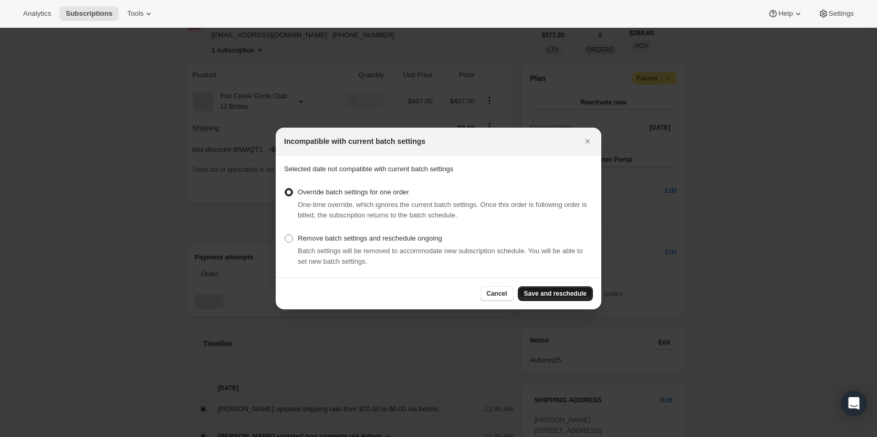
click at [540, 248] on span "Save and reschedule" at bounding box center [555, 293] width 62 height 8
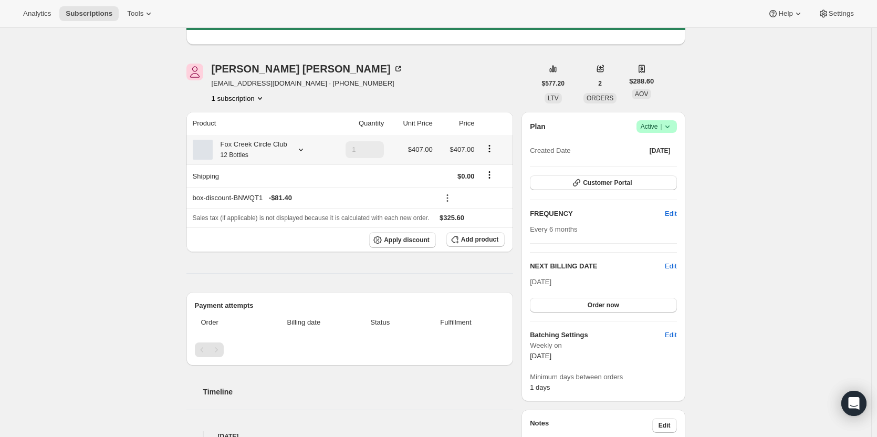
click at [275, 150] on div "Fox Creek Circle Club 12 Bottles" at bounding box center [250, 149] width 75 height 21
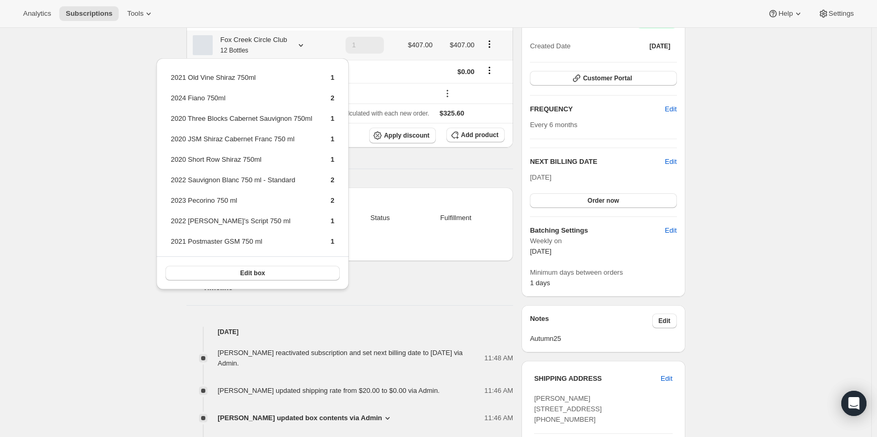
scroll to position [263, 0]
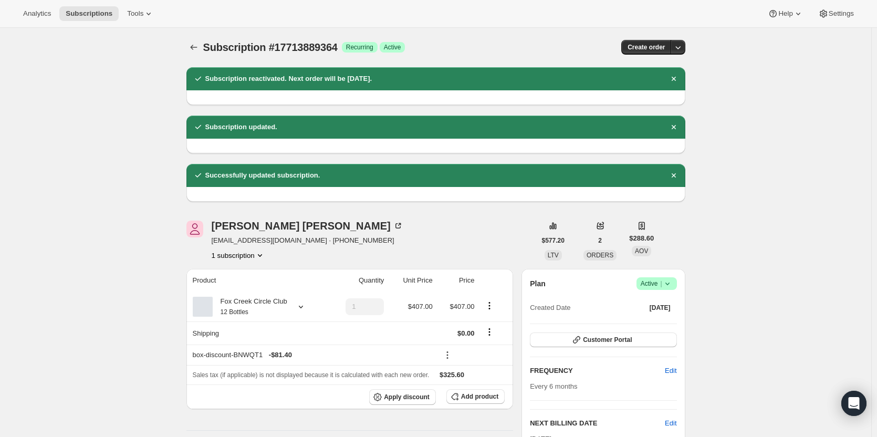
scroll to position [0, 0]
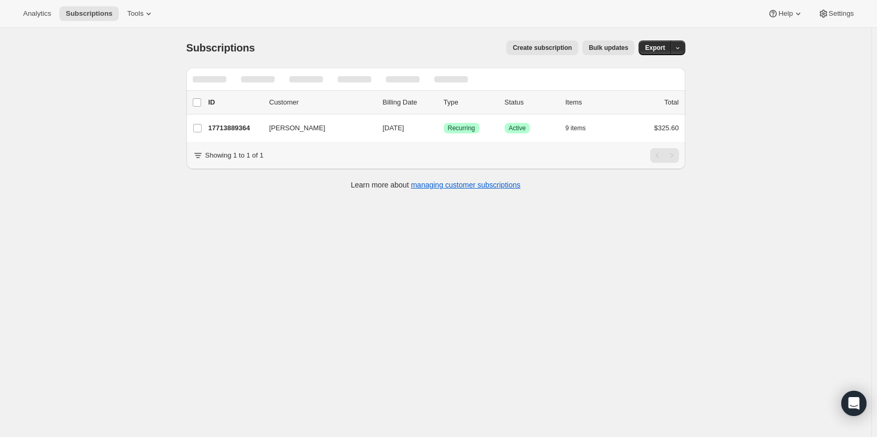
click at [540, 77] on div at bounding box center [435, 79] width 499 height 23
